Goal: Task Accomplishment & Management: Use online tool/utility

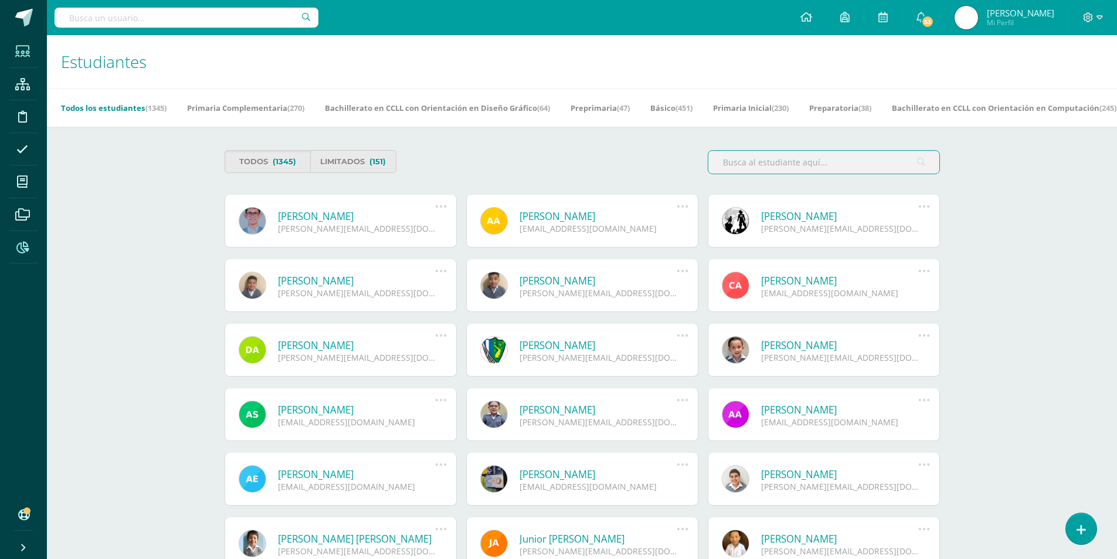
click at [22, 255] on span at bounding box center [22, 246] width 26 height 26
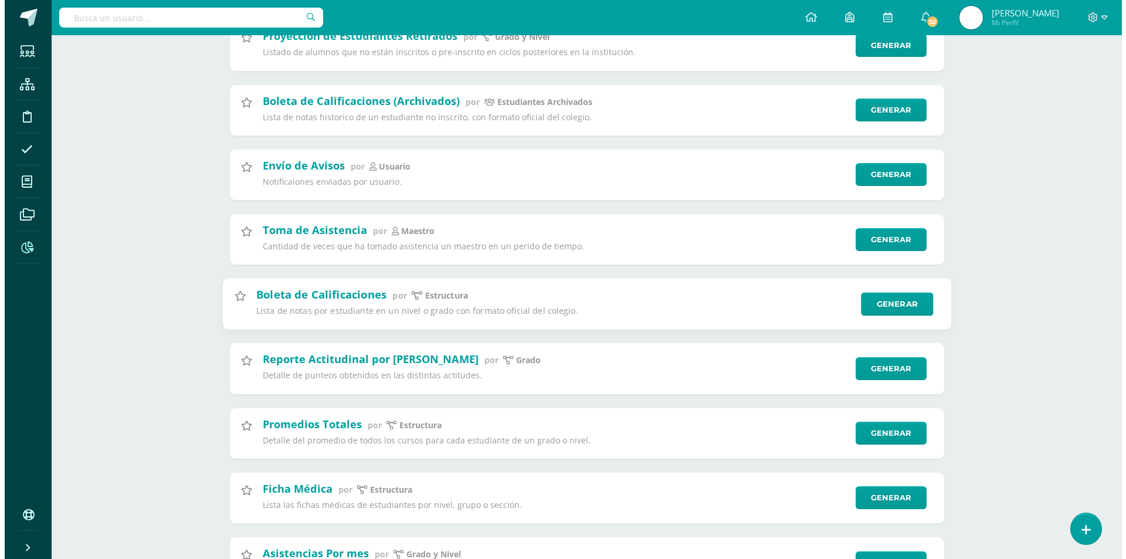
scroll to position [880, 0]
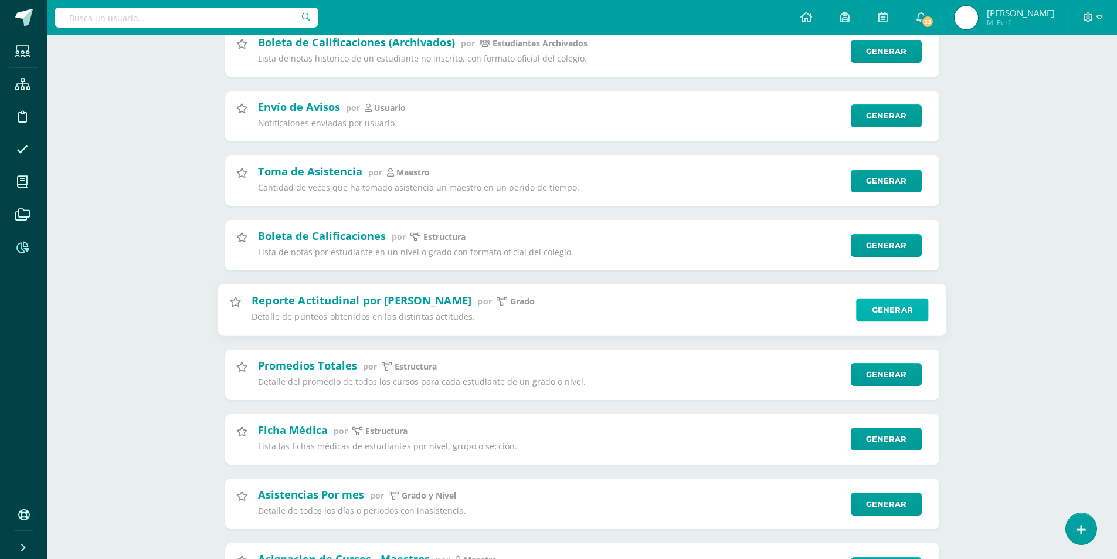
click at [882, 313] on link "Generar" at bounding box center [892, 310] width 72 height 23
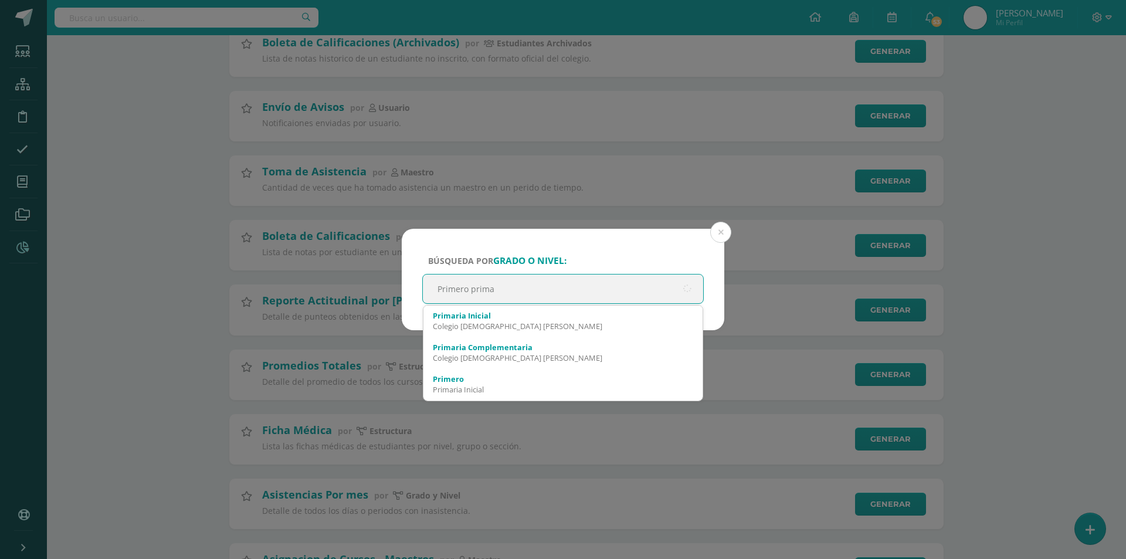
type input "Primero primar"
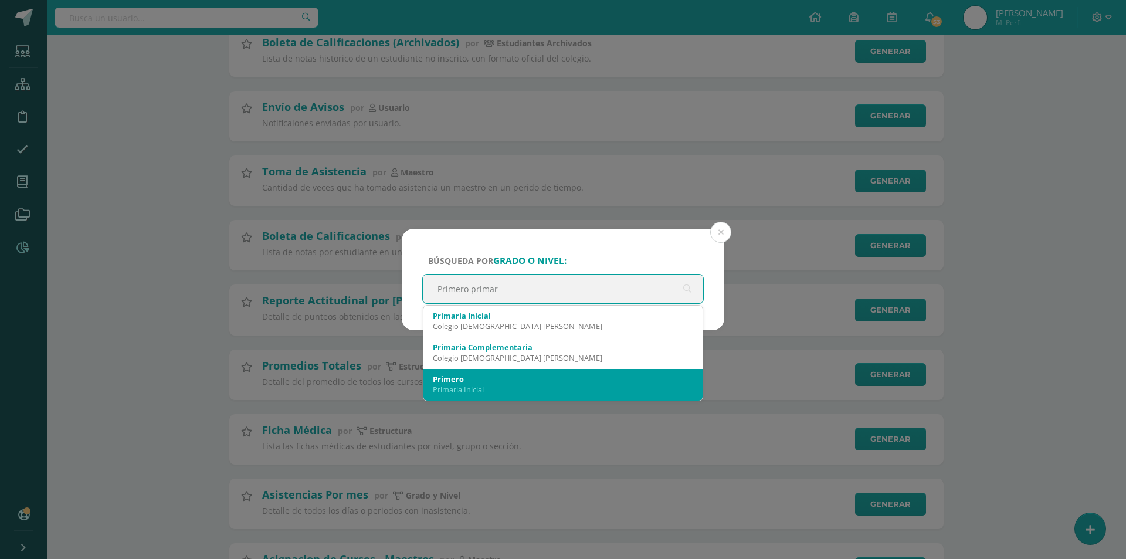
click at [509, 377] on div "Primero" at bounding box center [563, 379] width 260 height 11
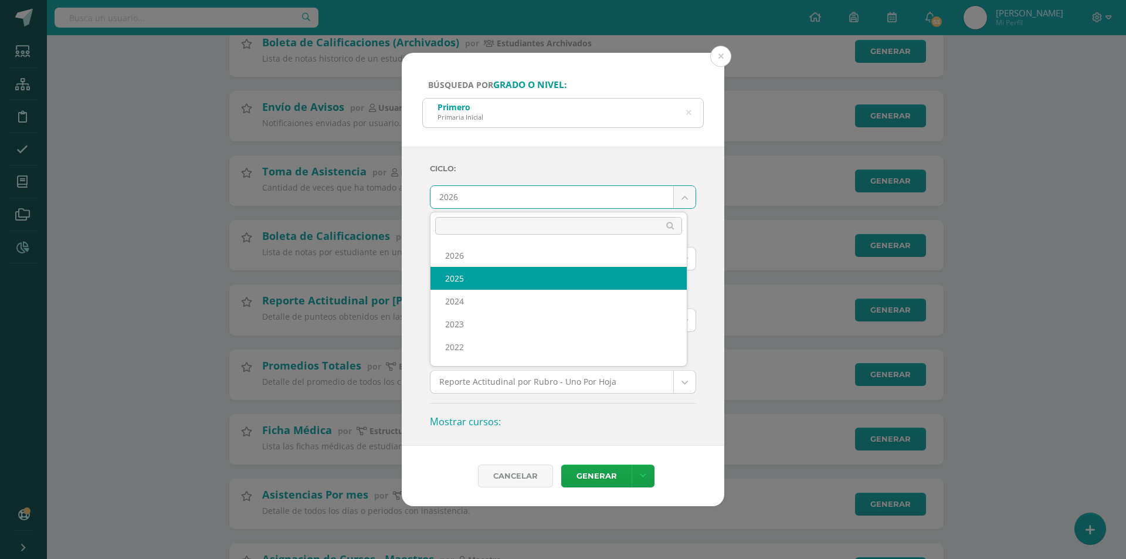
select select "7"
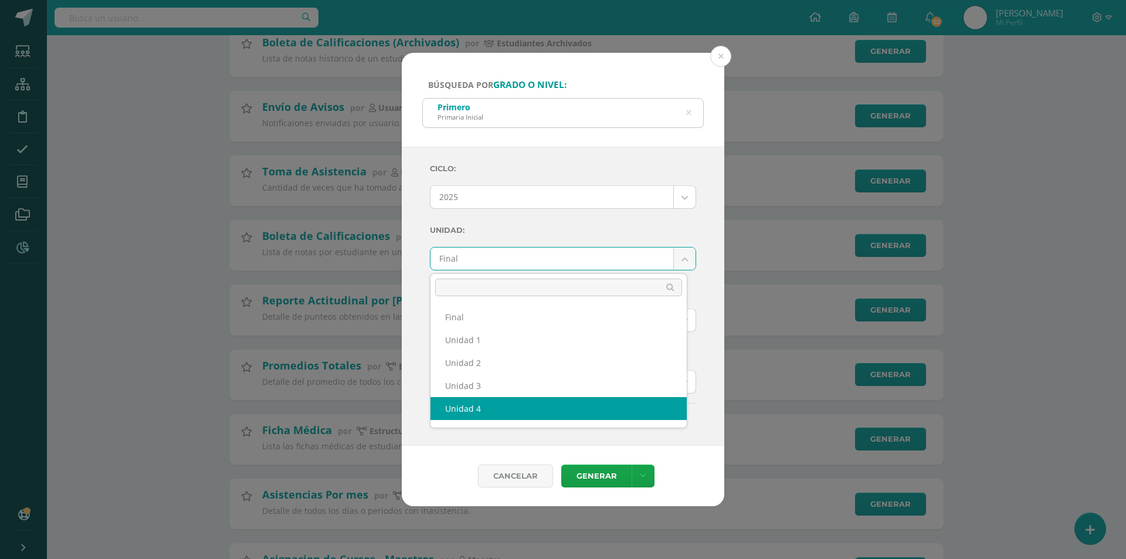
select select "Unidad 4"
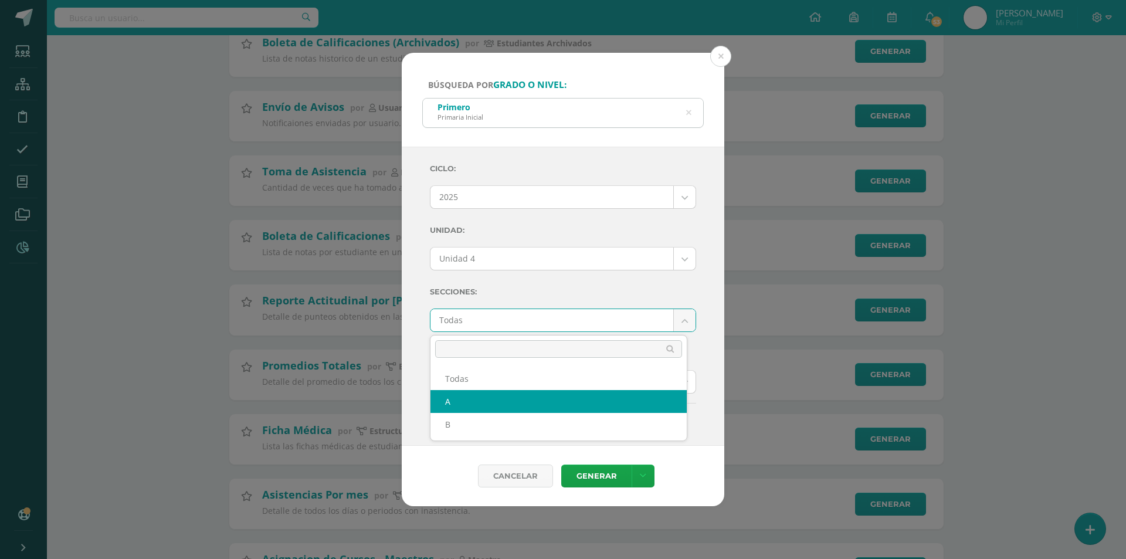
select select "A"
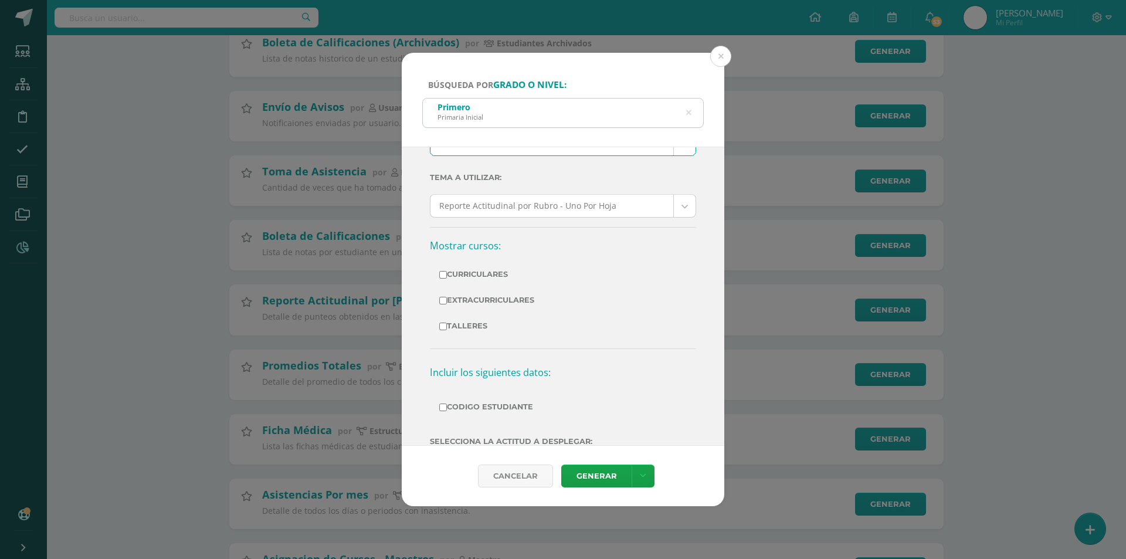
scroll to position [231, 0]
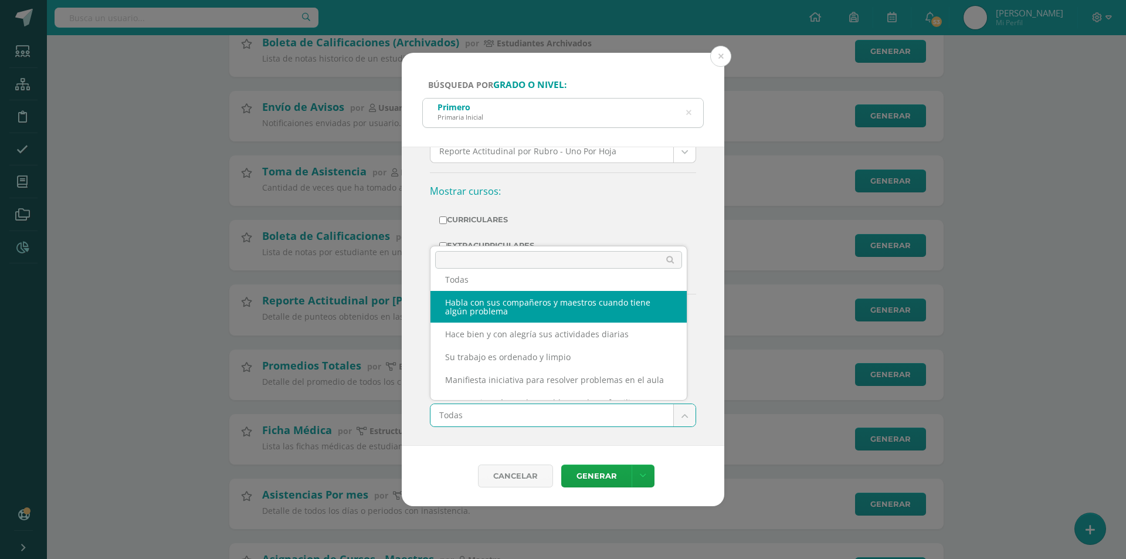
scroll to position [0, 0]
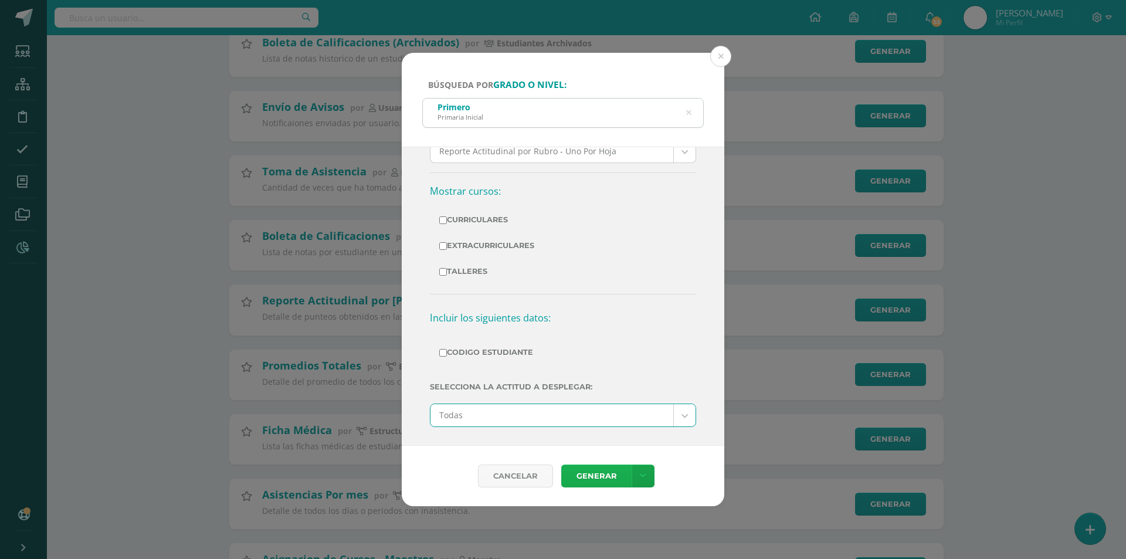
click at [606, 477] on link "Generar" at bounding box center [596, 476] width 70 height 23
click at [441, 348] on label "Codigo Estudiante" at bounding box center [563, 352] width 248 height 16
click at [441, 349] on input "Codigo Estudiante" at bounding box center [443, 353] width 8 height 8
checkbox input "true"
click at [612, 480] on link "Generar" at bounding box center [596, 476] width 70 height 23
